Goal: Entertainment & Leisure: Consume media (video, audio)

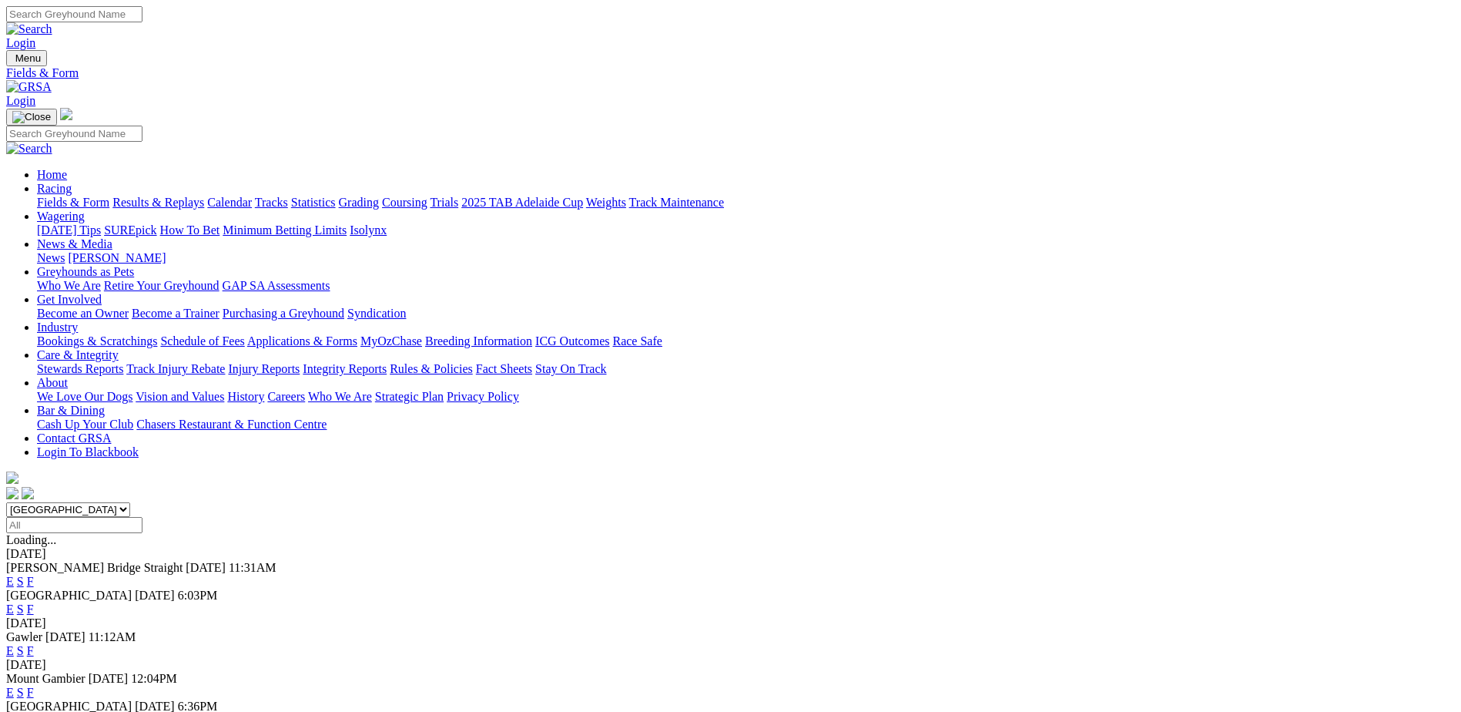
click at [204, 196] on link "Results & Replays" at bounding box center [158, 202] width 92 height 13
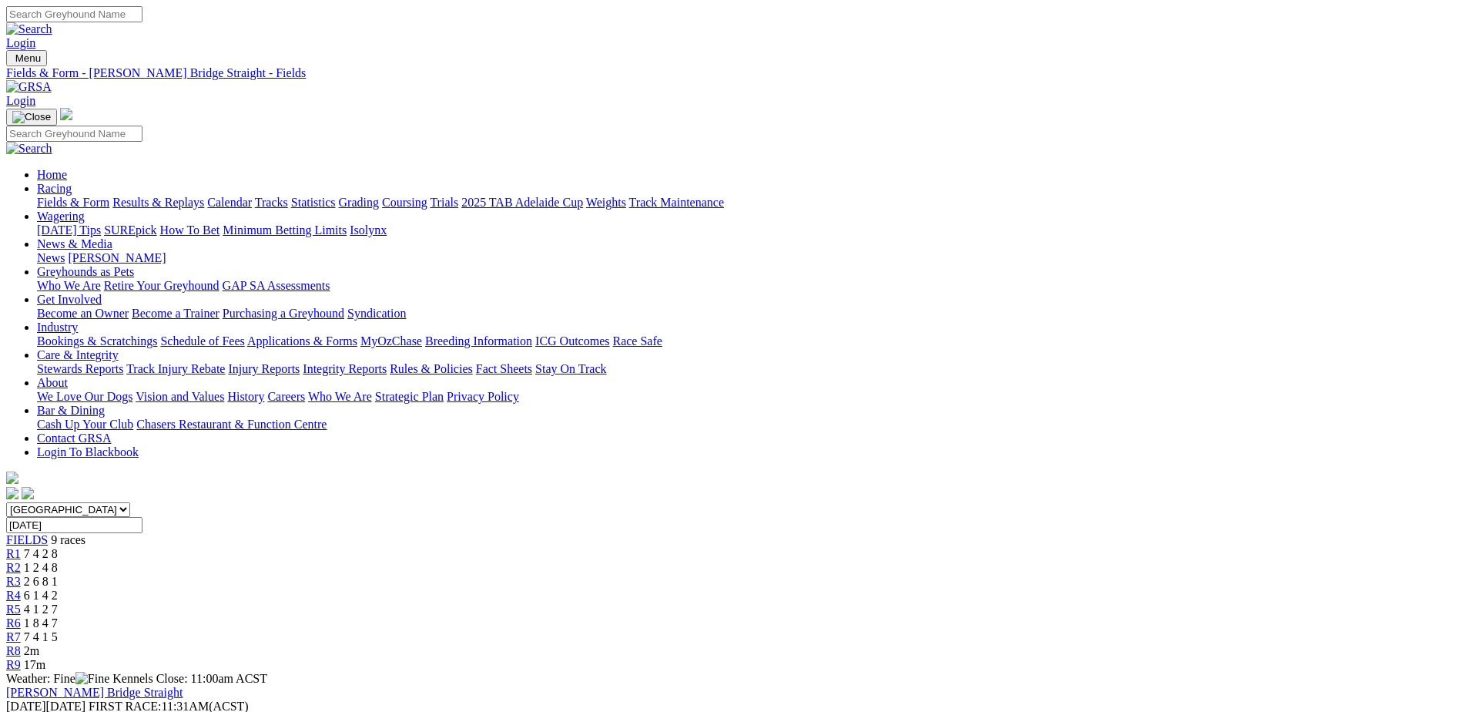
click at [414, 547] on div "R1 7 4 2 8" at bounding box center [730, 554] width 1449 height 14
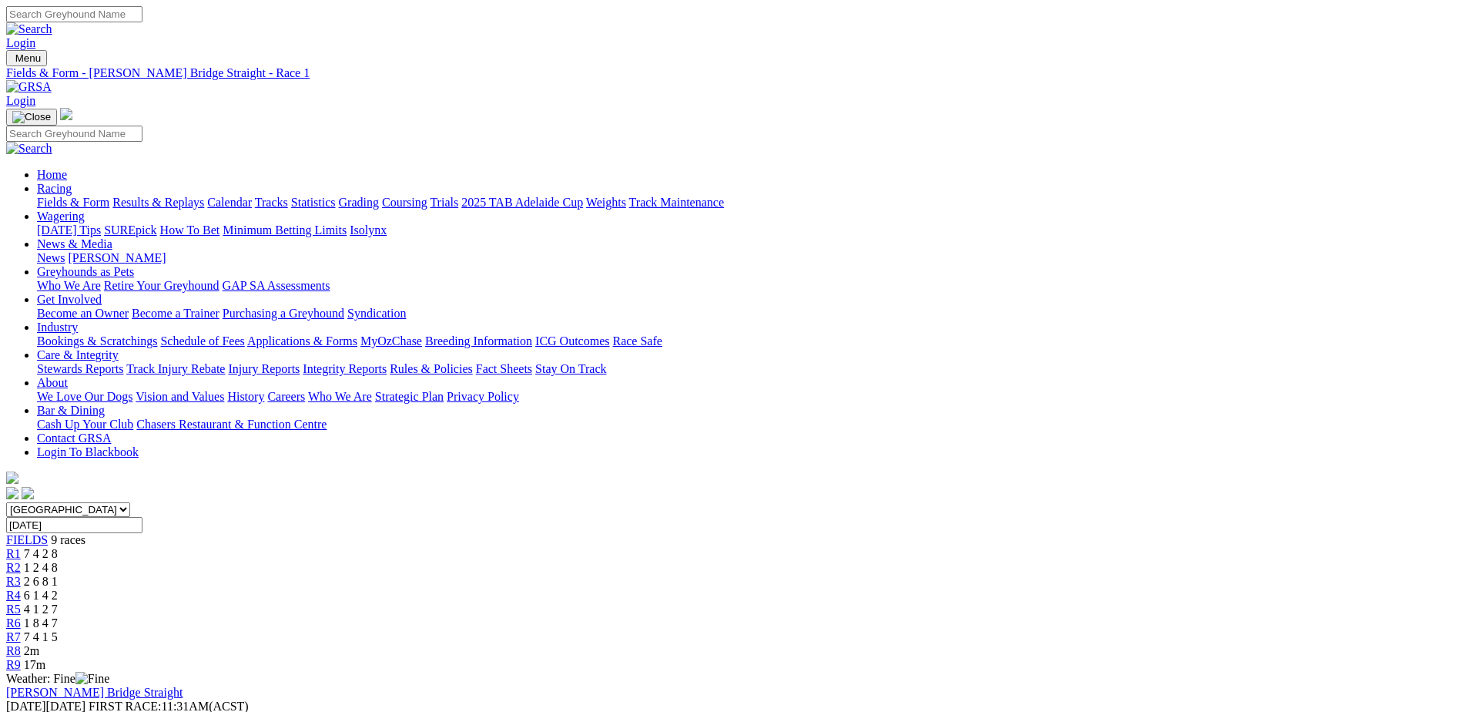
click at [58, 561] on span "1 2 4 8" at bounding box center [41, 567] width 34 height 13
click at [598, 574] on div "R3 2 6 8 1" at bounding box center [730, 581] width 1449 height 14
click at [58, 588] on span "6 1 4 2" at bounding box center [41, 594] width 34 height 13
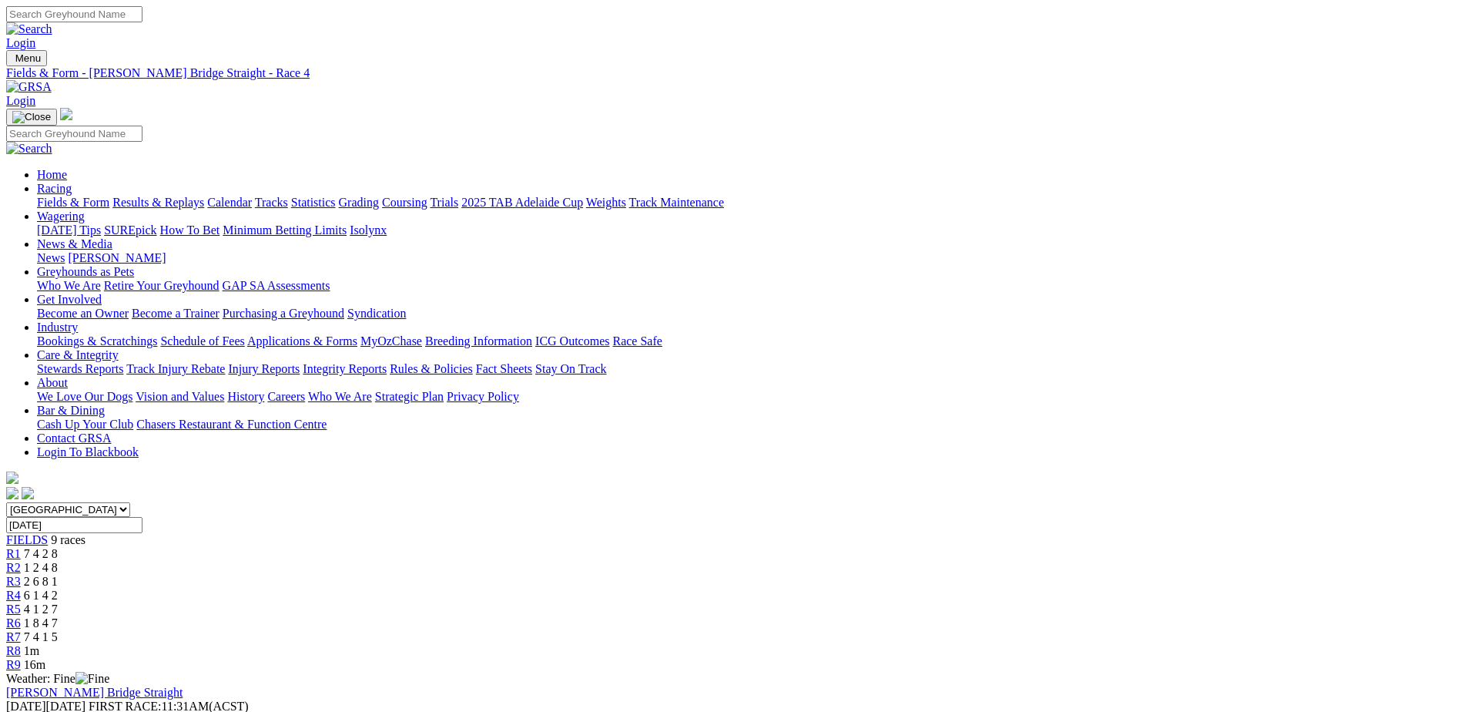
click at [58, 602] on span "4 1 2 7" at bounding box center [41, 608] width 34 height 13
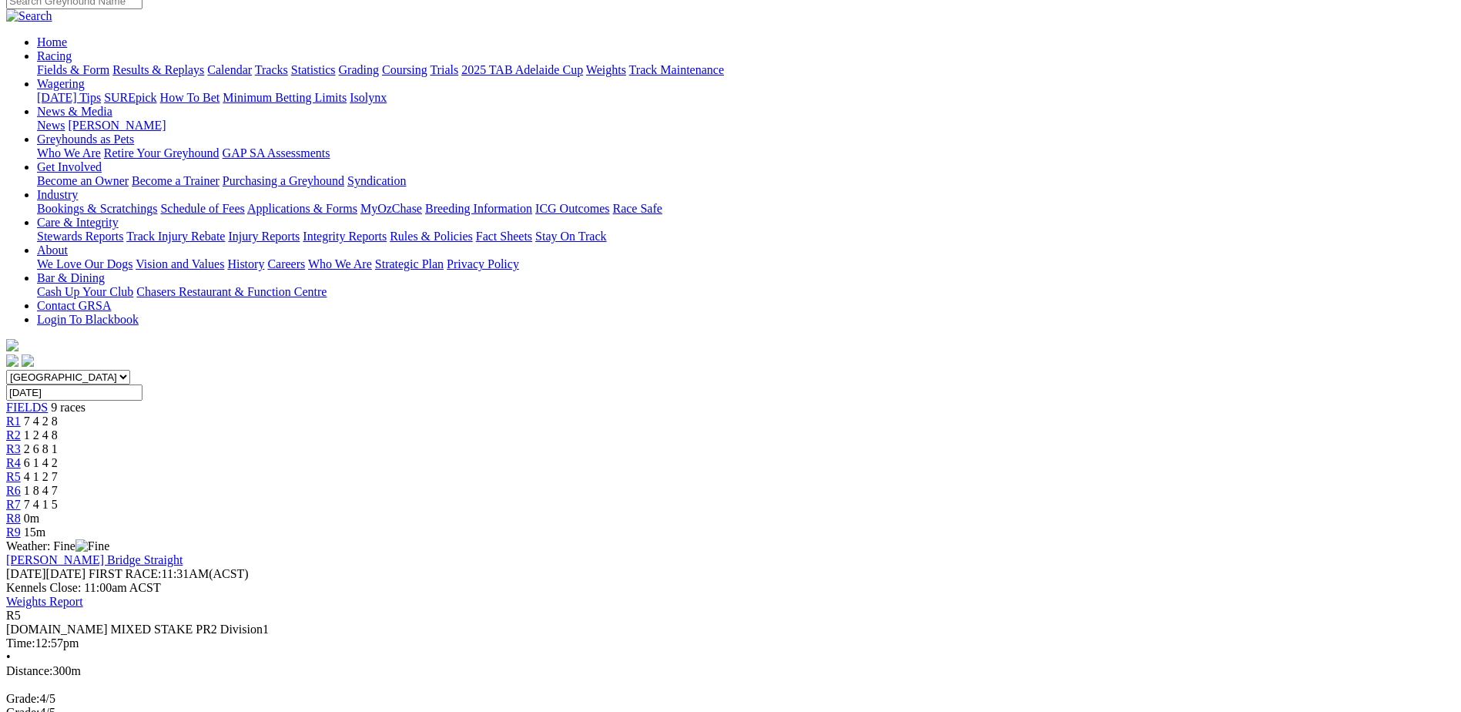
scroll to position [154, 0]
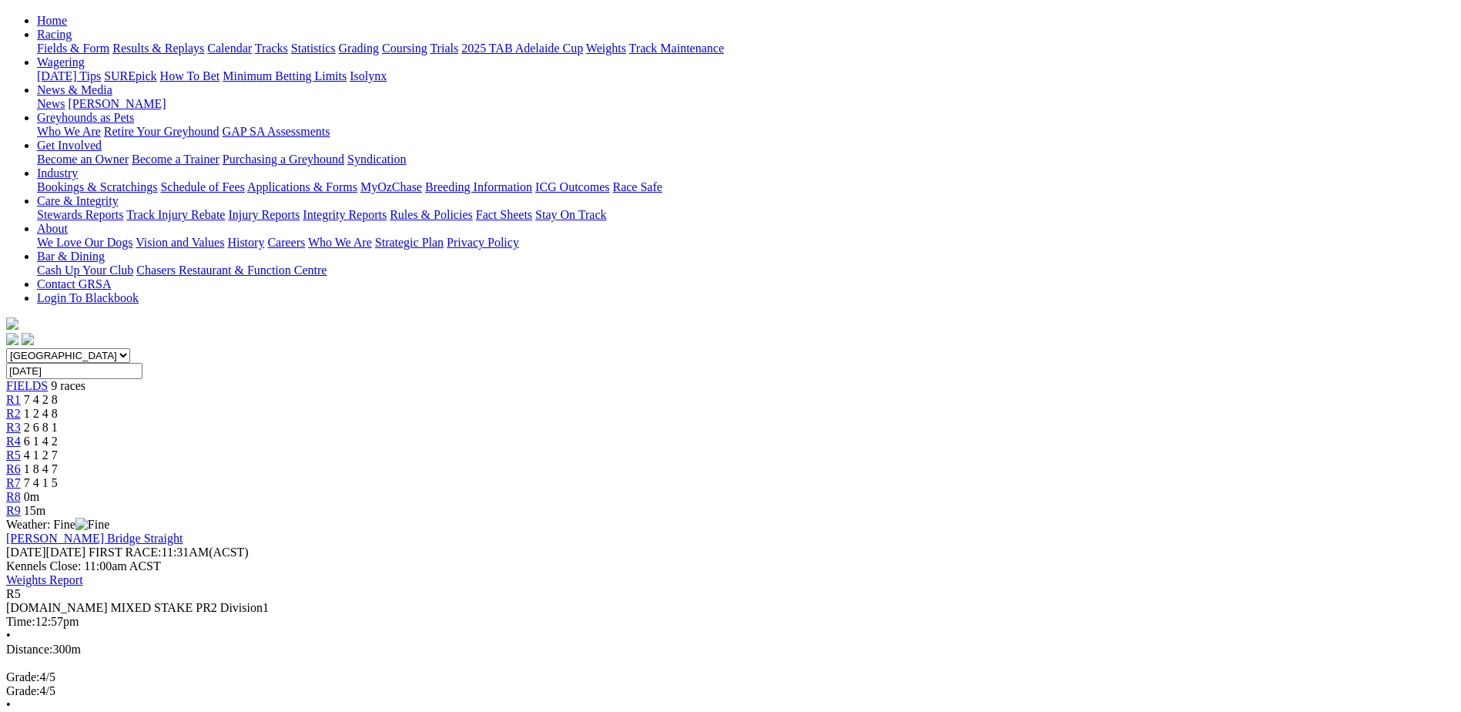
click at [21, 462] on link "R6" at bounding box center [13, 468] width 15 height 13
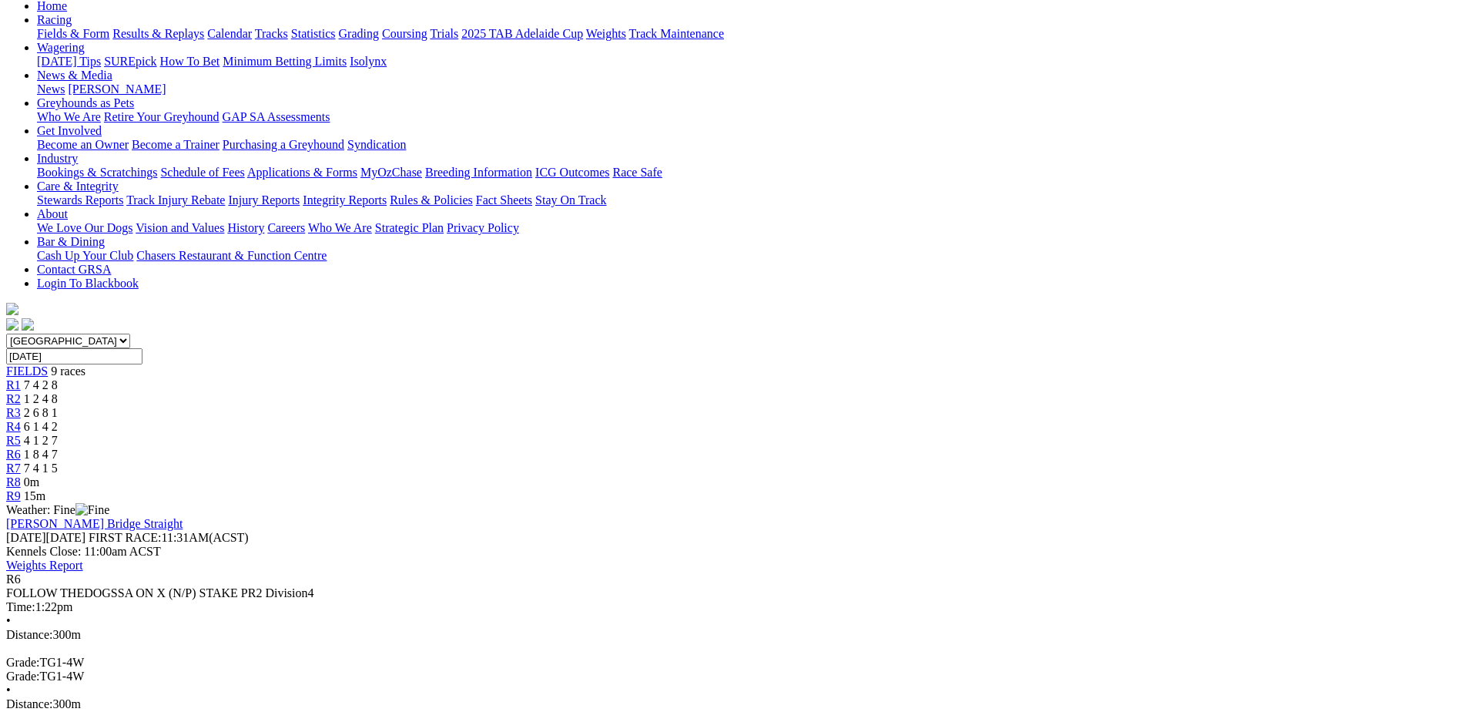
scroll to position [173, 0]
